Goal: Transaction & Acquisition: Purchase product/service

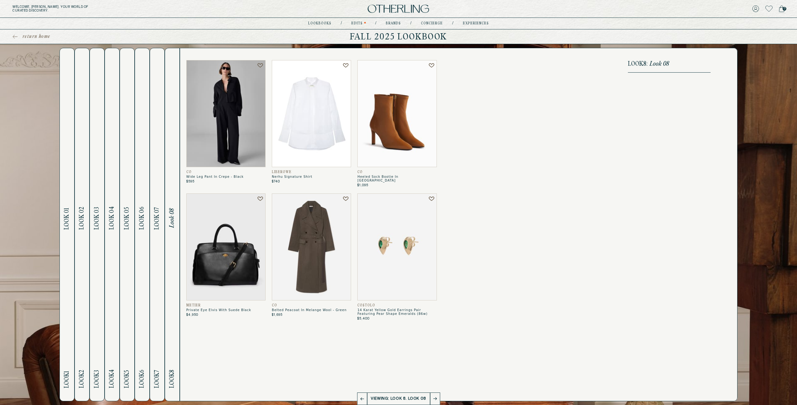
scroll to position [1, 0]
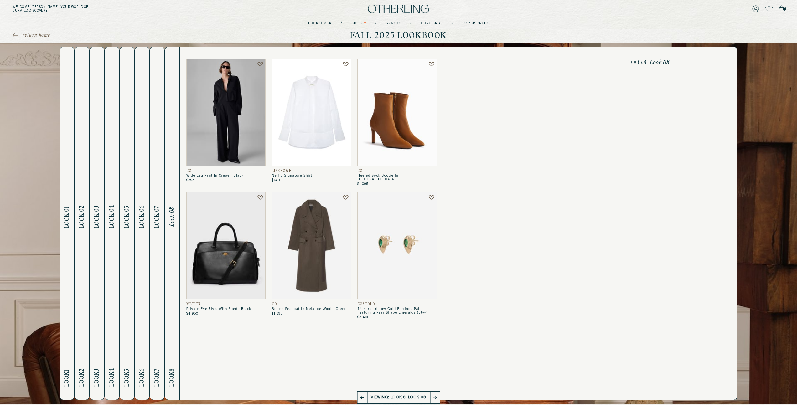
click at [63, 226] on span "Look 01" at bounding box center [66, 218] width 7 height 22
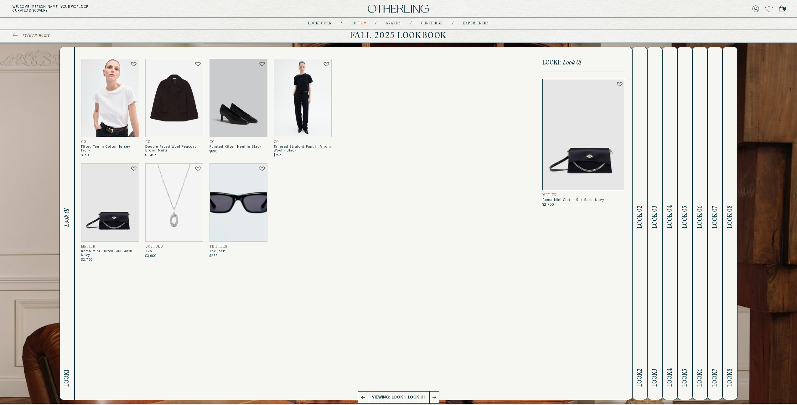
click at [642, 231] on h2 "Look 2 Look 02" at bounding box center [640, 223] width 7 height 353
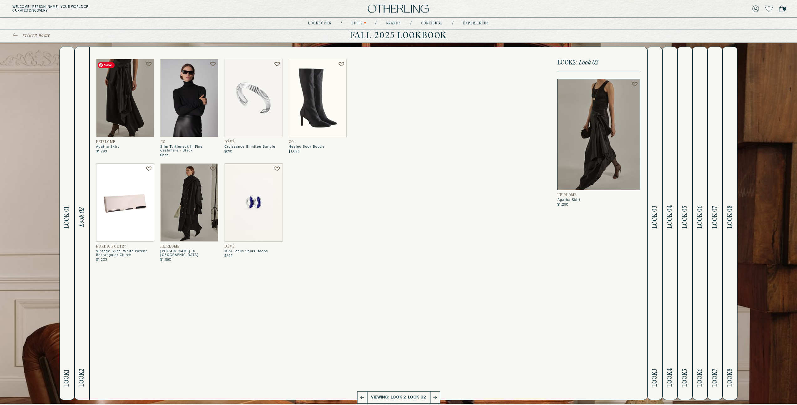
click at [127, 120] on img at bounding box center [125, 98] width 58 height 78
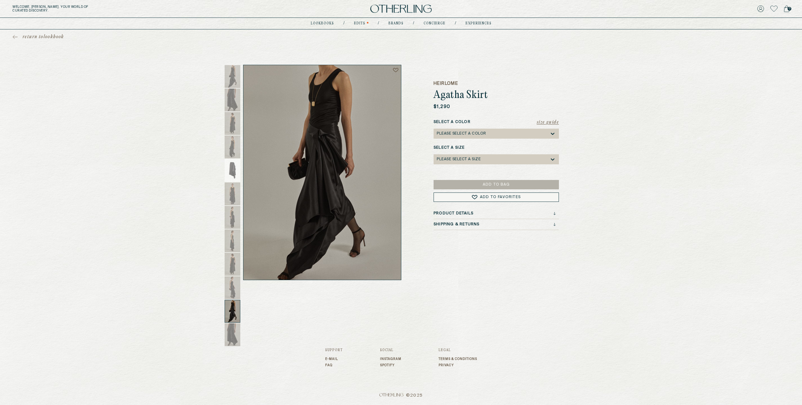
click at [45, 36] on span "return to lookbook" at bounding box center [44, 37] width 42 height 6
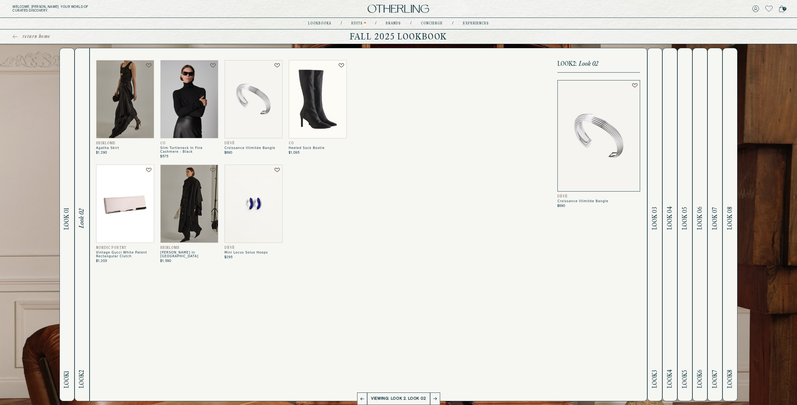
click at [658, 214] on span "Look 03" at bounding box center [655, 218] width 7 height 23
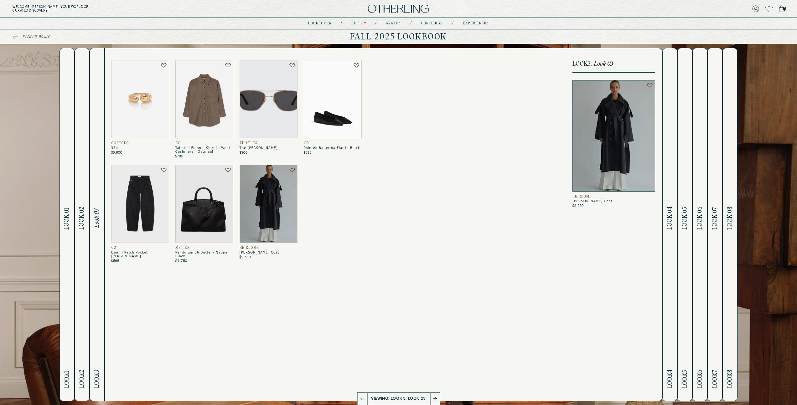
click at [670, 221] on span "Look 04" at bounding box center [670, 218] width 7 height 23
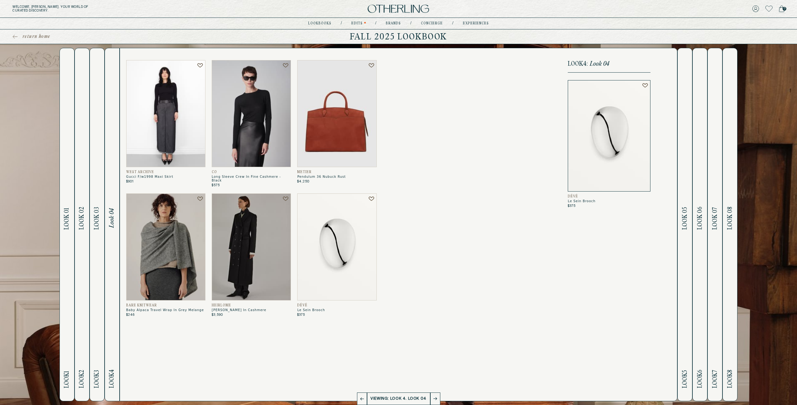
click at [684, 223] on span "Look 05" at bounding box center [685, 218] width 7 height 23
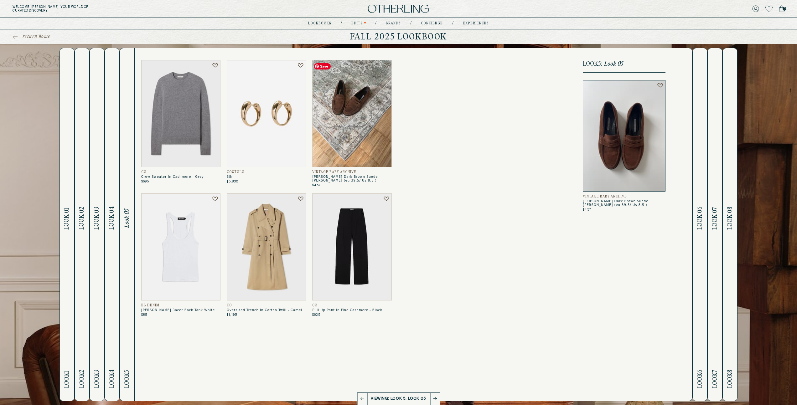
click at [346, 126] on img at bounding box center [351, 113] width 79 height 107
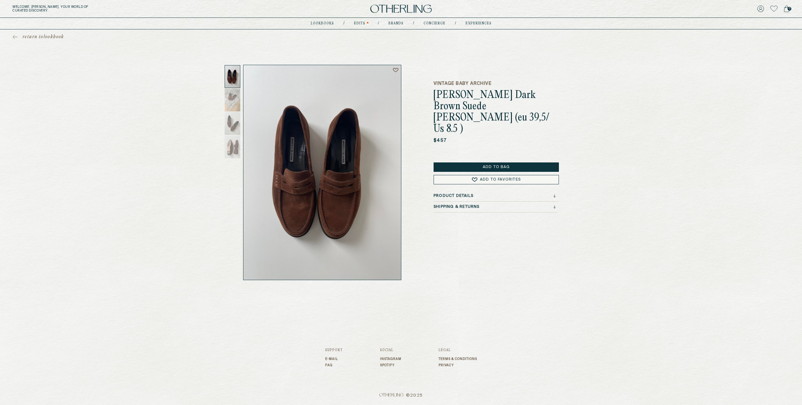
click at [470, 163] on button "Add to Bag" at bounding box center [496, 167] width 125 height 9
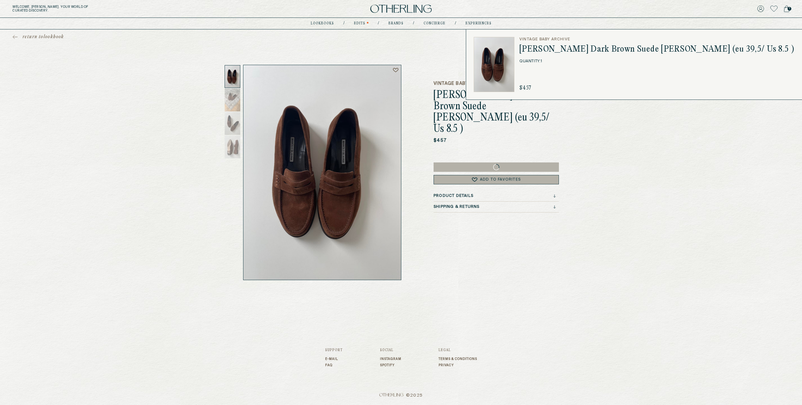
click at [48, 36] on span "return to lookbook" at bounding box center [44, 37] width 42 height 6
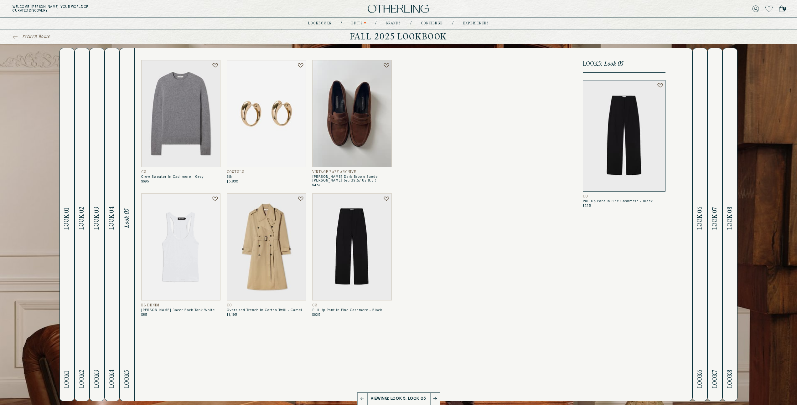
click at [700, 222] on span "Look 06" at bounding box center [700, 218] width 7 height 23
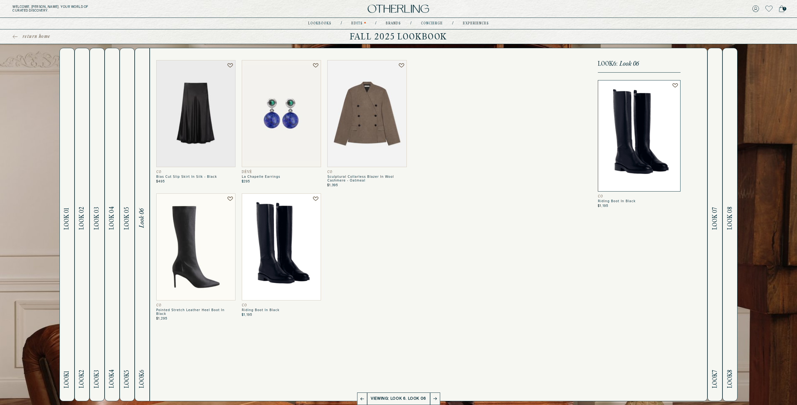
click at [718, 226] on span "Look 07" at bounding box center [715, 218] width 7 height 23
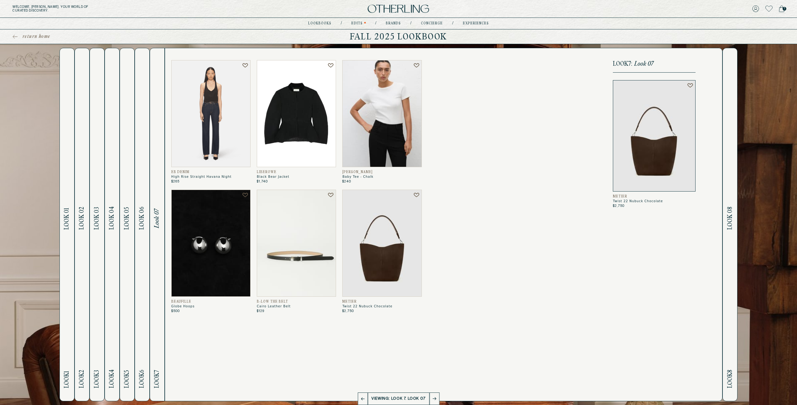
click at [733, 229] on span "Look 08" at bounding box center [730, 218] width 7 height 23
